Goal: Task Accomplishment & Management: Use online tool/utility

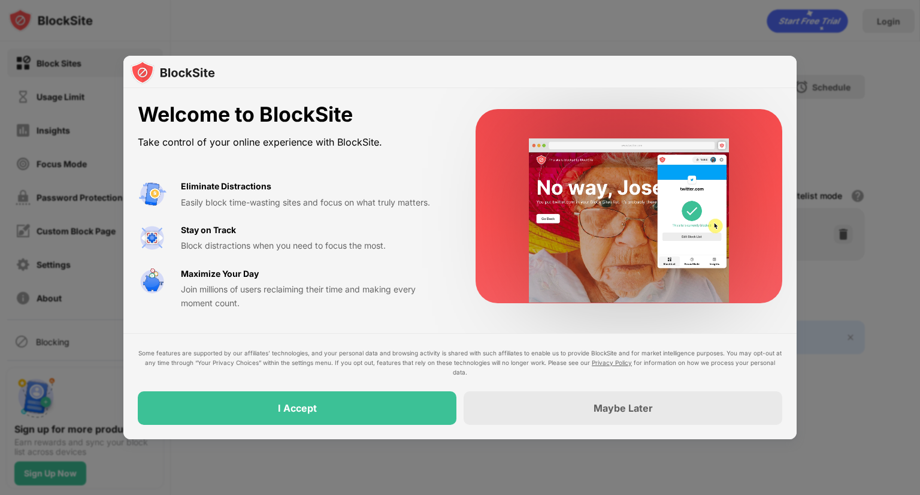
click at [377, 391] on div "I Accept" at bounding box center [297, 408] width 319 height 34
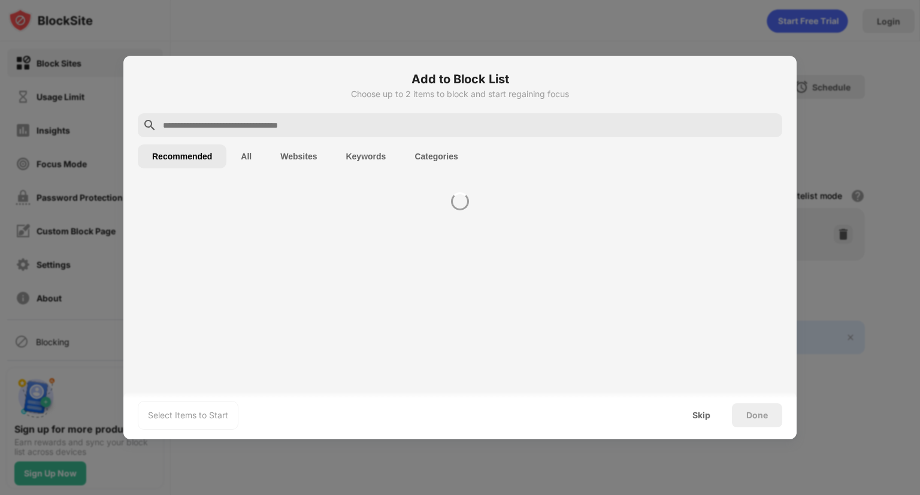
click at [364, 404] on div "Select Items to Start Skip Done" at bounding box center [460, 415] width 674 height 48
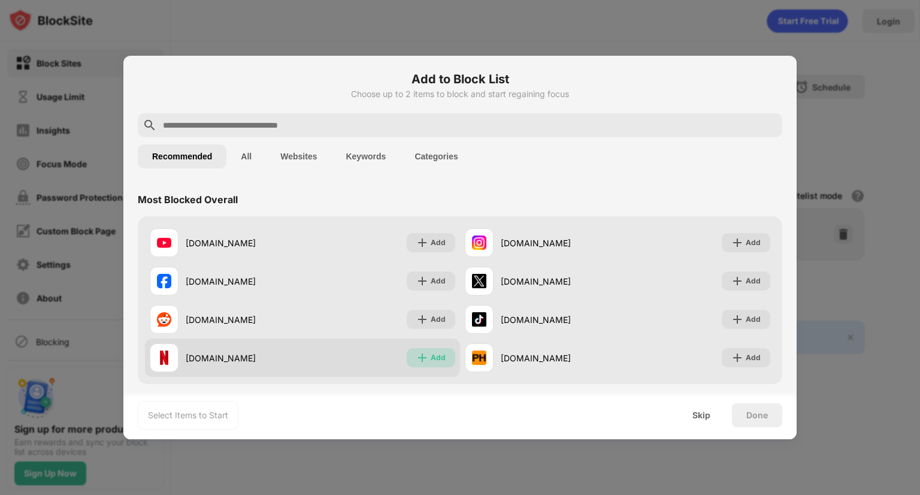
click at [436, 357] on div "Add" at bounding box center [438, 358] width 15 height 12
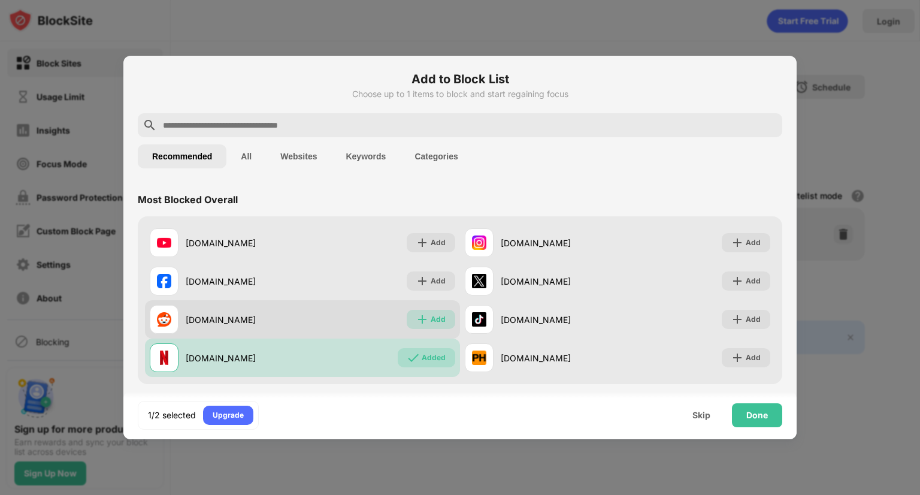
click at [431, 324] on div "Add" at bounding box center [438, 319] width 15 height 12
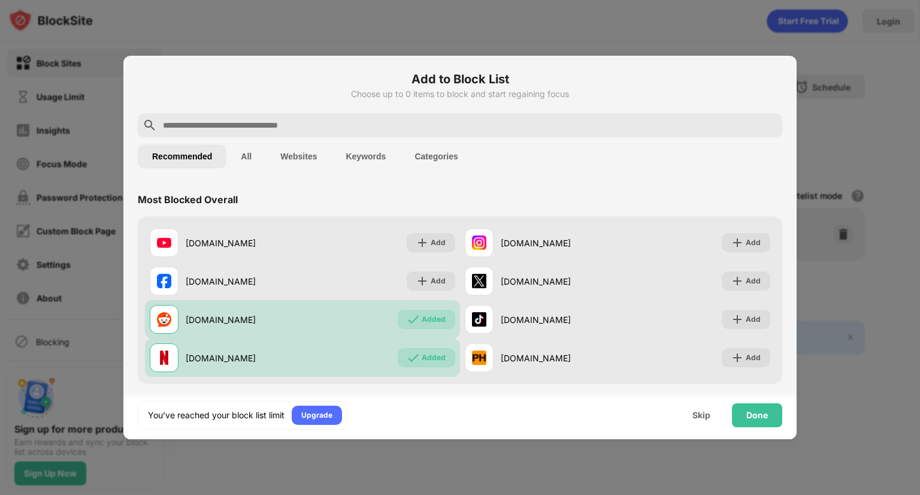
scroll to position [113, 0]
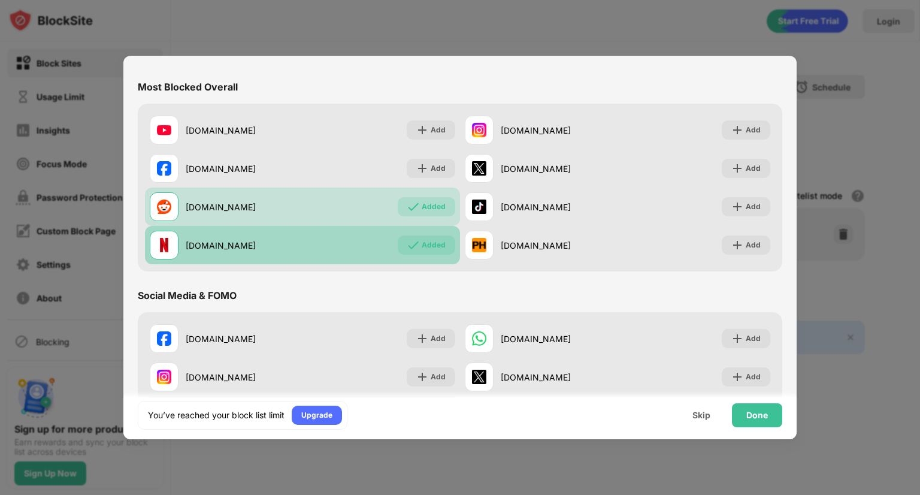
click at [422, 249] on div "Added" at bounding box center [434, 245] width 24 height 12
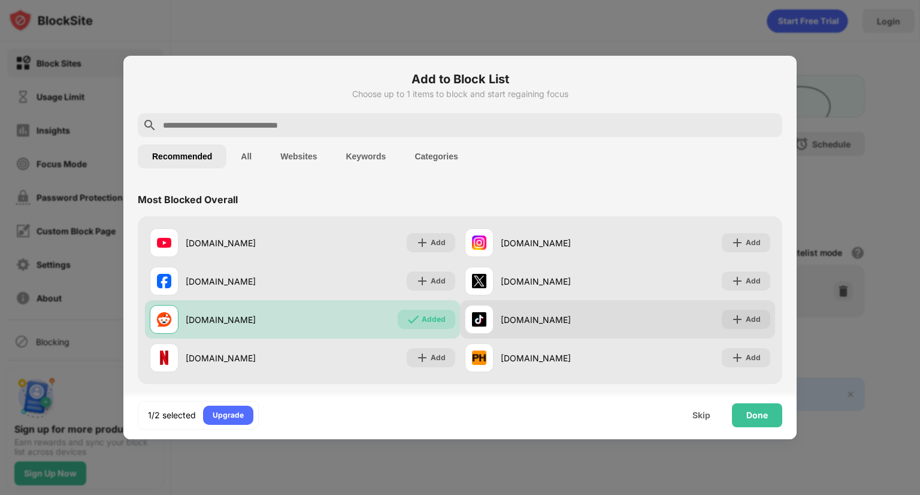
scroll to position [0, 0]
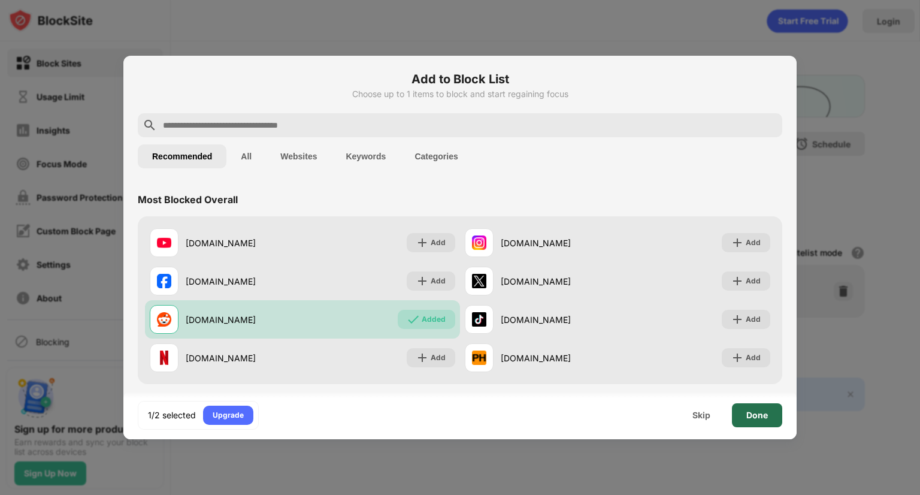
click at [749, 405] on div "Done" at bounding box center [757, 415] width 50 height 24
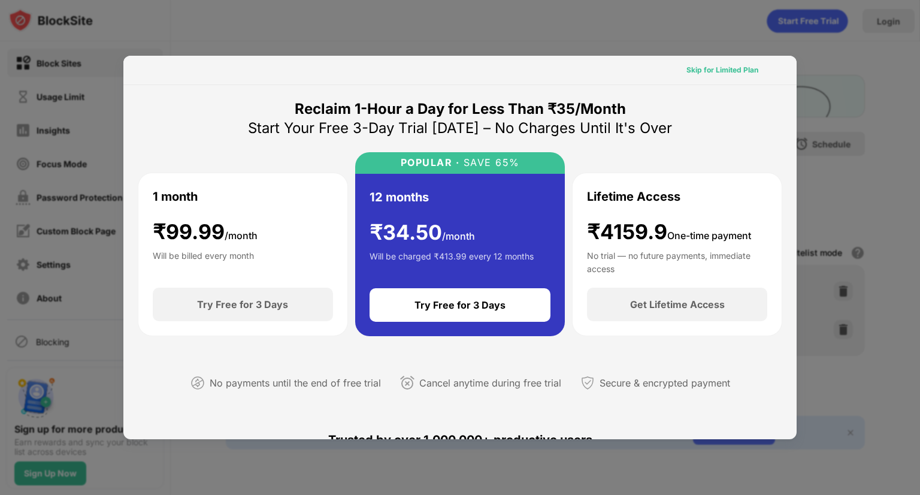
click at [731, 70] on div "Skip for Limited Plan" at bounding box center [723, 70] width 72 height 12
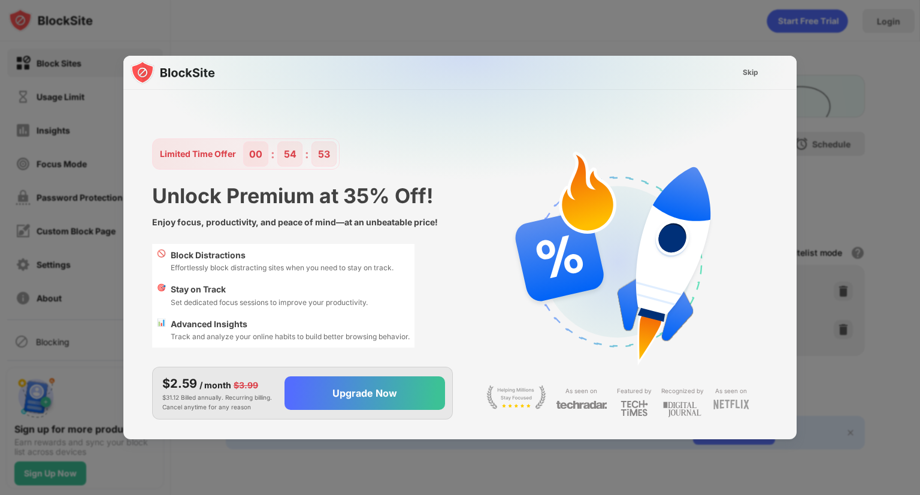
click at [851, 93] on div at bounding box center [460, 247] width 920 height 495
click at [733, 73] on img at bounding box center [468, 174] width 674 height 237
click at [752, 69] on div "Skip" at bounding box center [751, 73] width 16 height 12
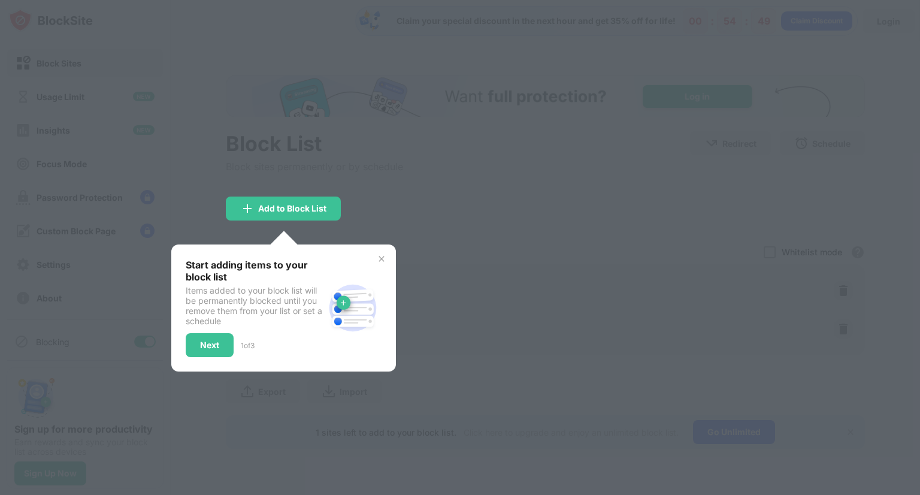
click at [382, 259] on img at bounding box center [382, 259] width 10 height 10
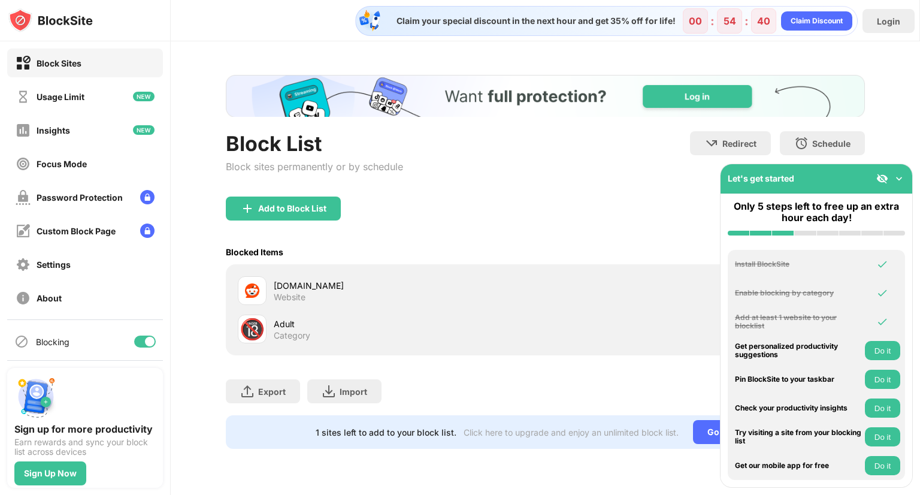
click at [902, 178] on img at bounding box center [899, 179] width 12 height 12
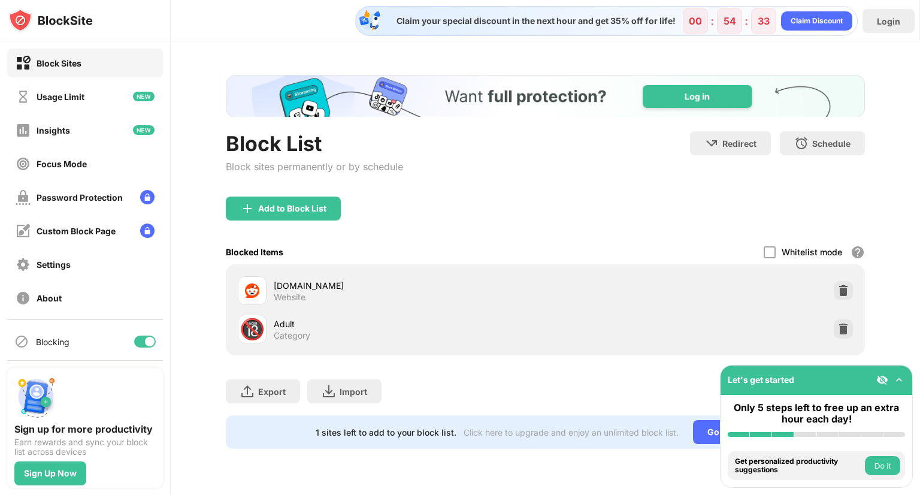
click at [684, 99] on img "Banner Message" at bounding box center [545, 96] width 639 height 43
